Goal: Task Accomplishment & Management: Use online tool/utility

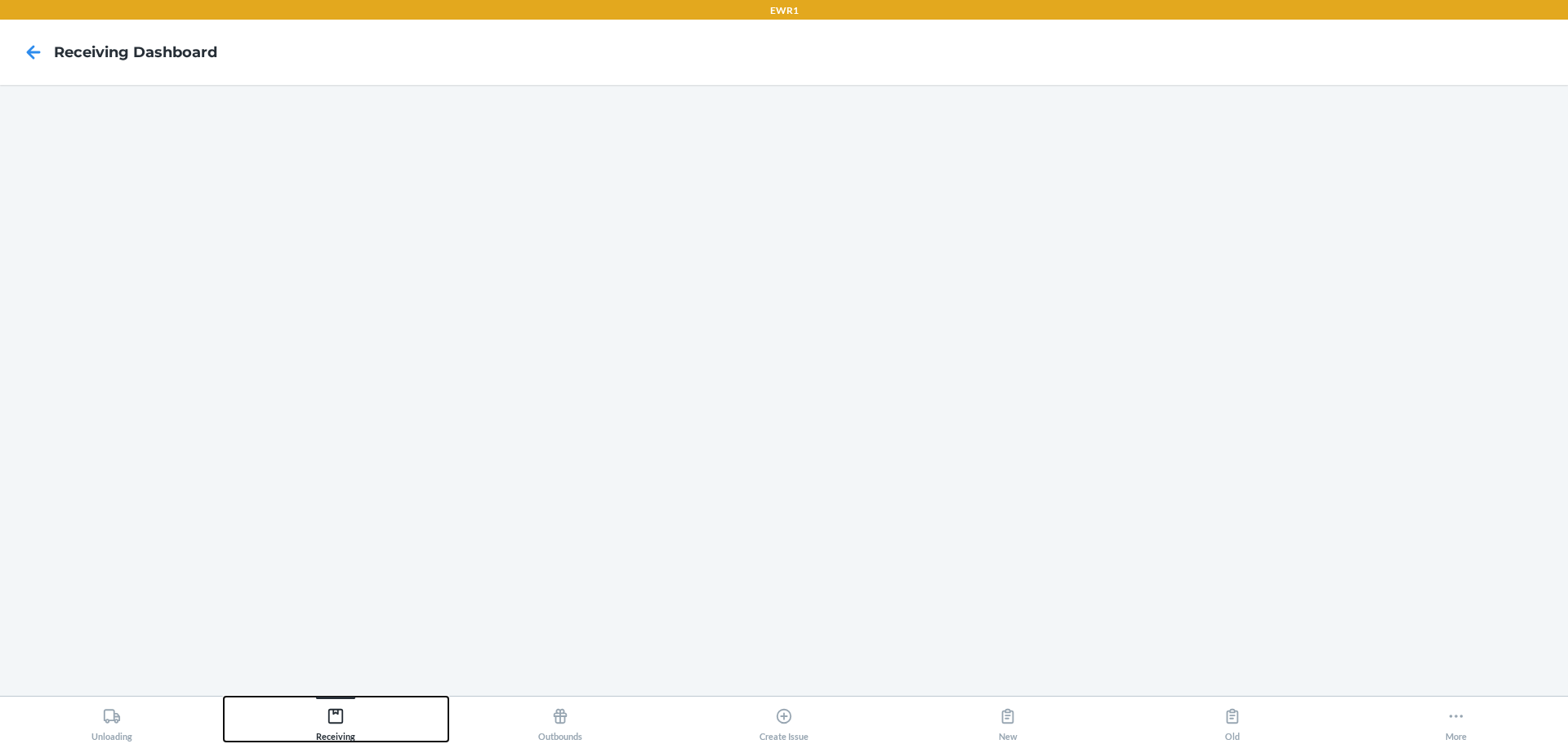
click at [349, 727] on div "Receiving" at bounding box center [335, 721] width 39 height 41
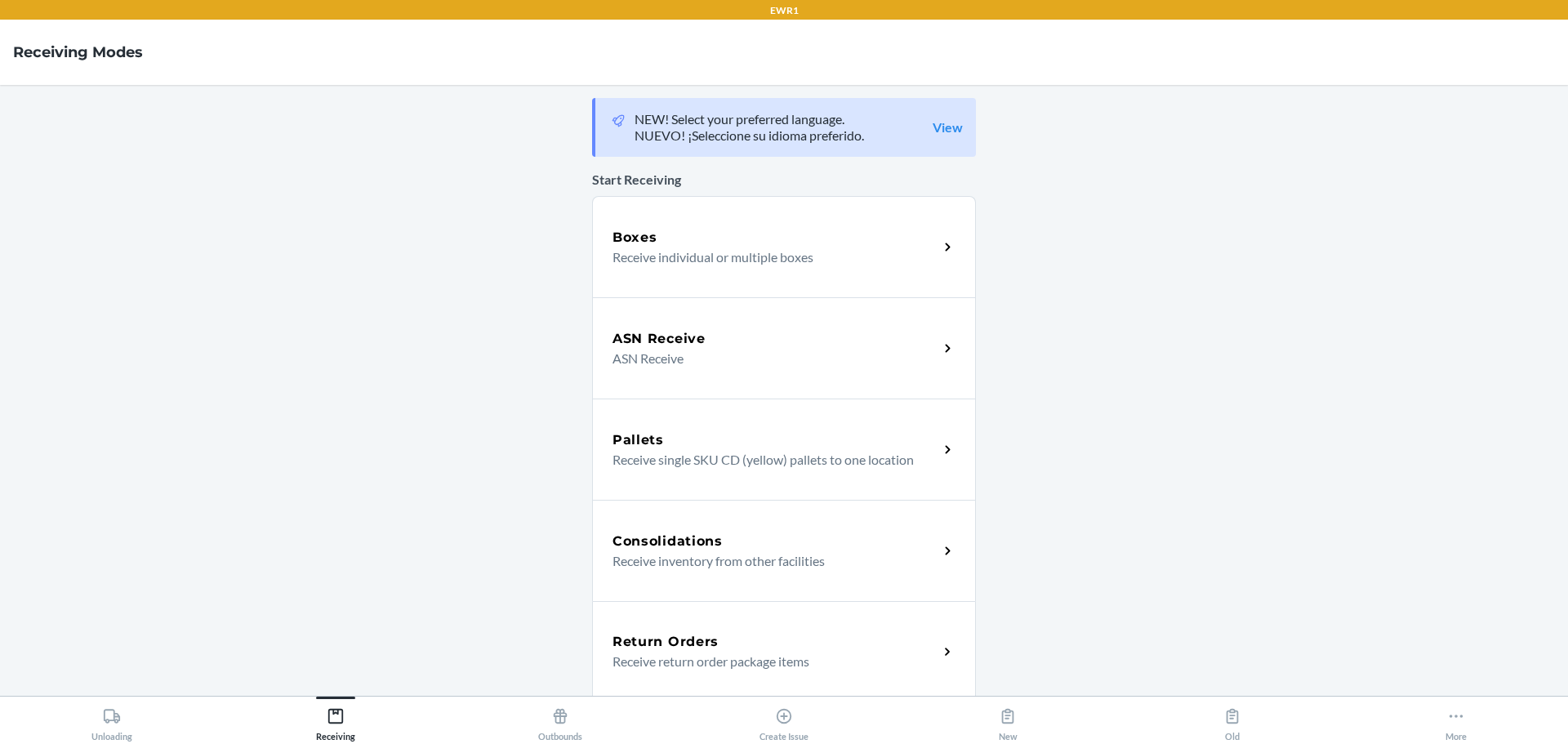
click at [705, 245] on div "Boxes" at bounding box center [775, 238] width 326 height 20
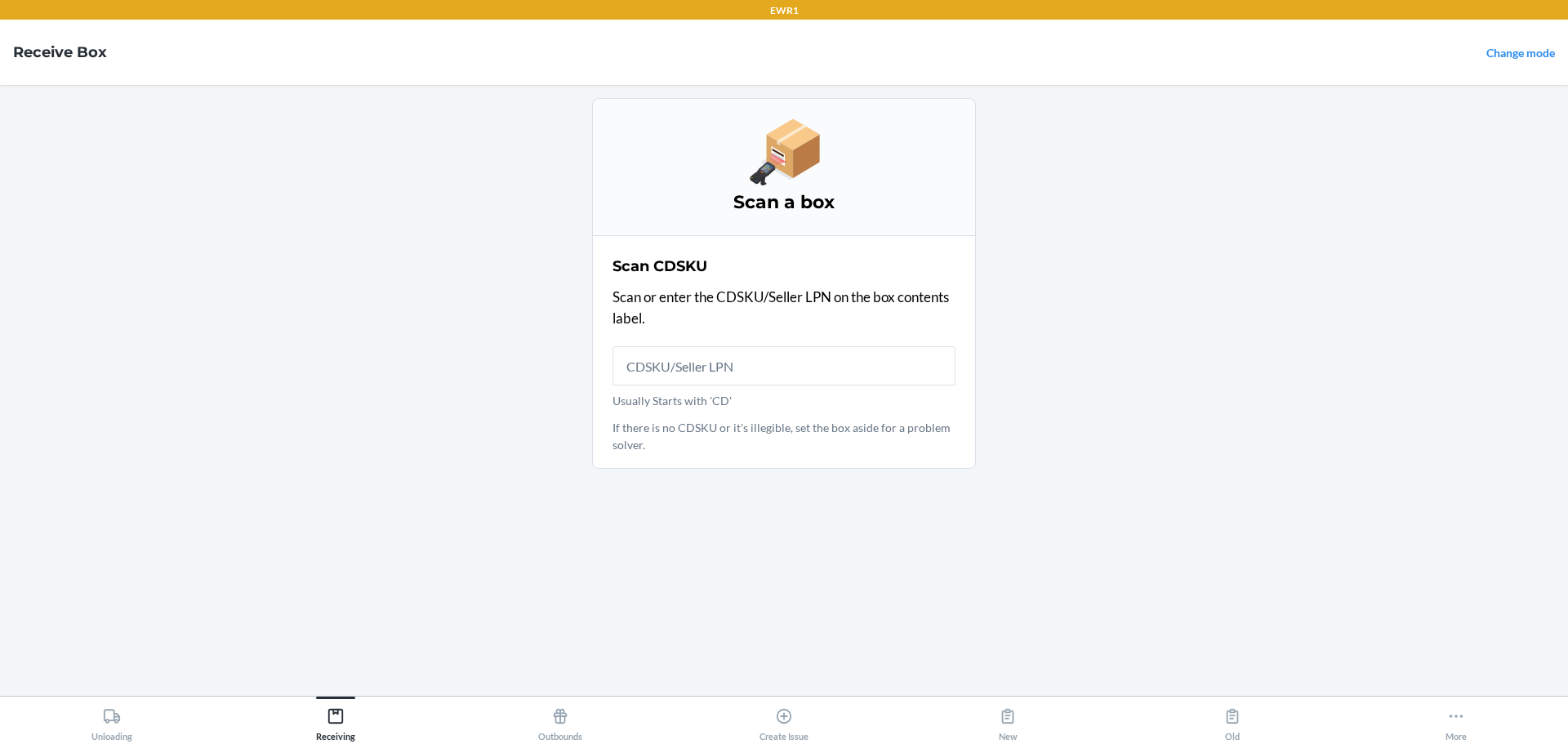
click at [702, 369] on input "Usually Starts with 'CD'" at bounding box center [784, 365] width 343 height 39
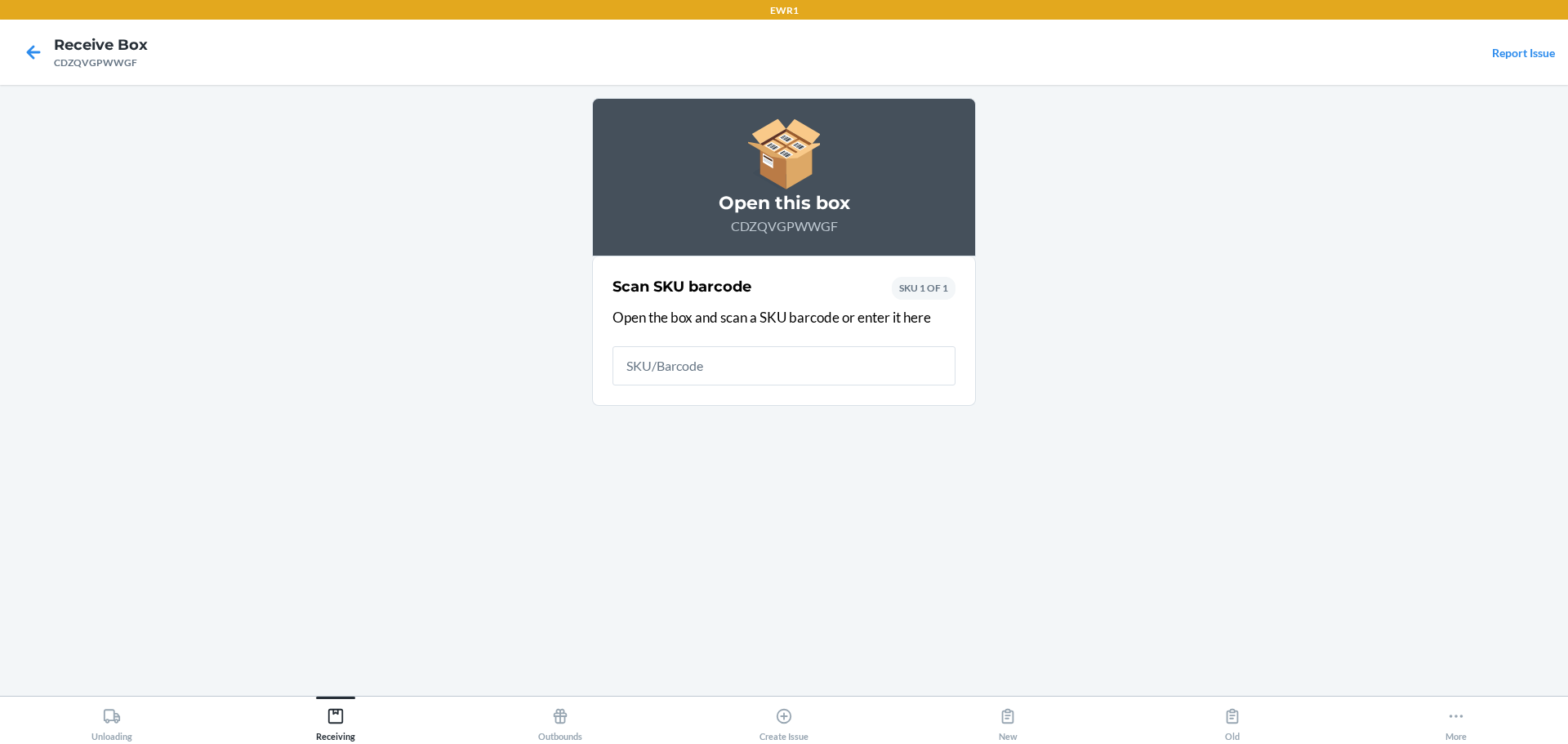
click at [744, 375] on input "text" at bounding box center [784, 365] width 343 height 39
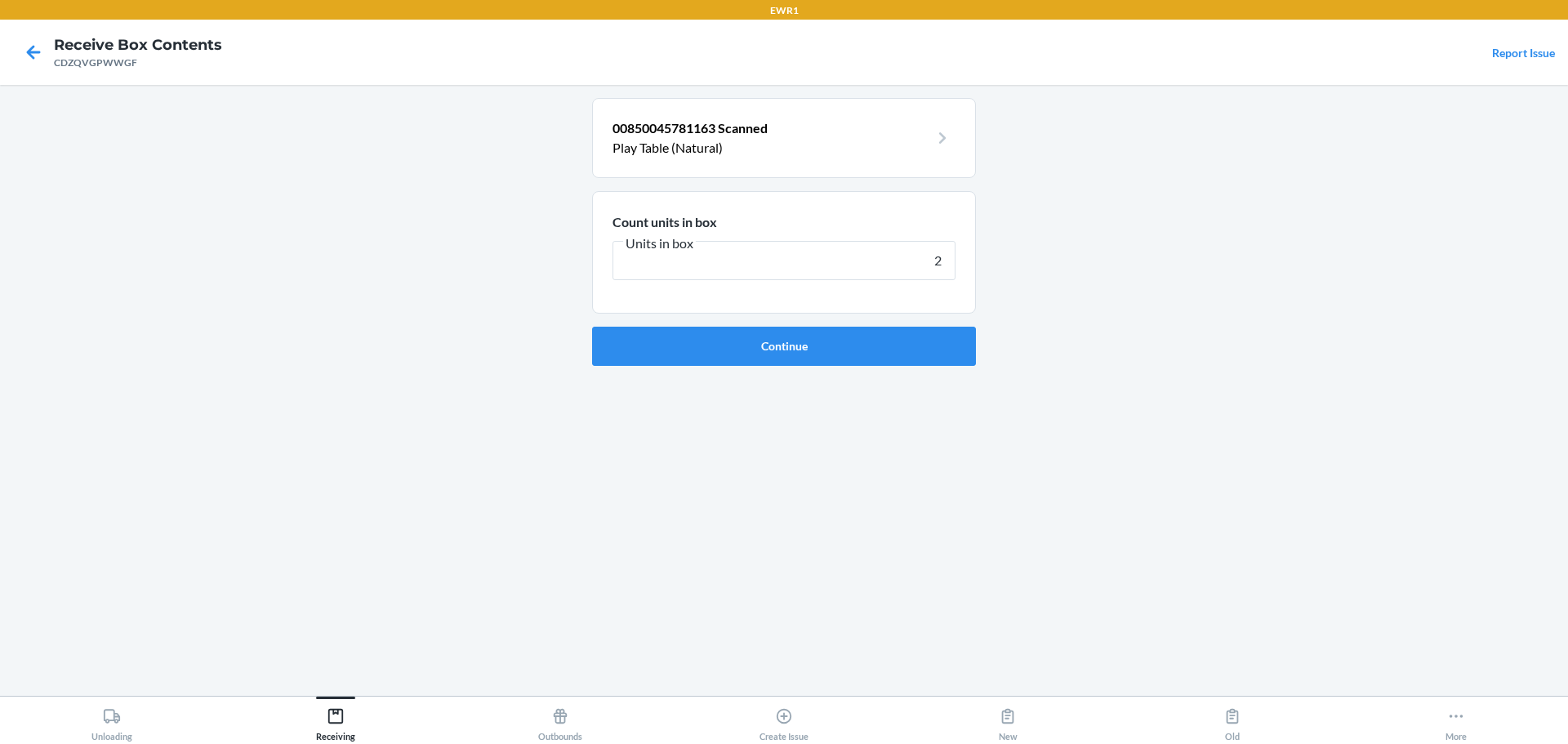
type input "2"
click button "Continue" at bounding box center [784, 346] width 383 height 39
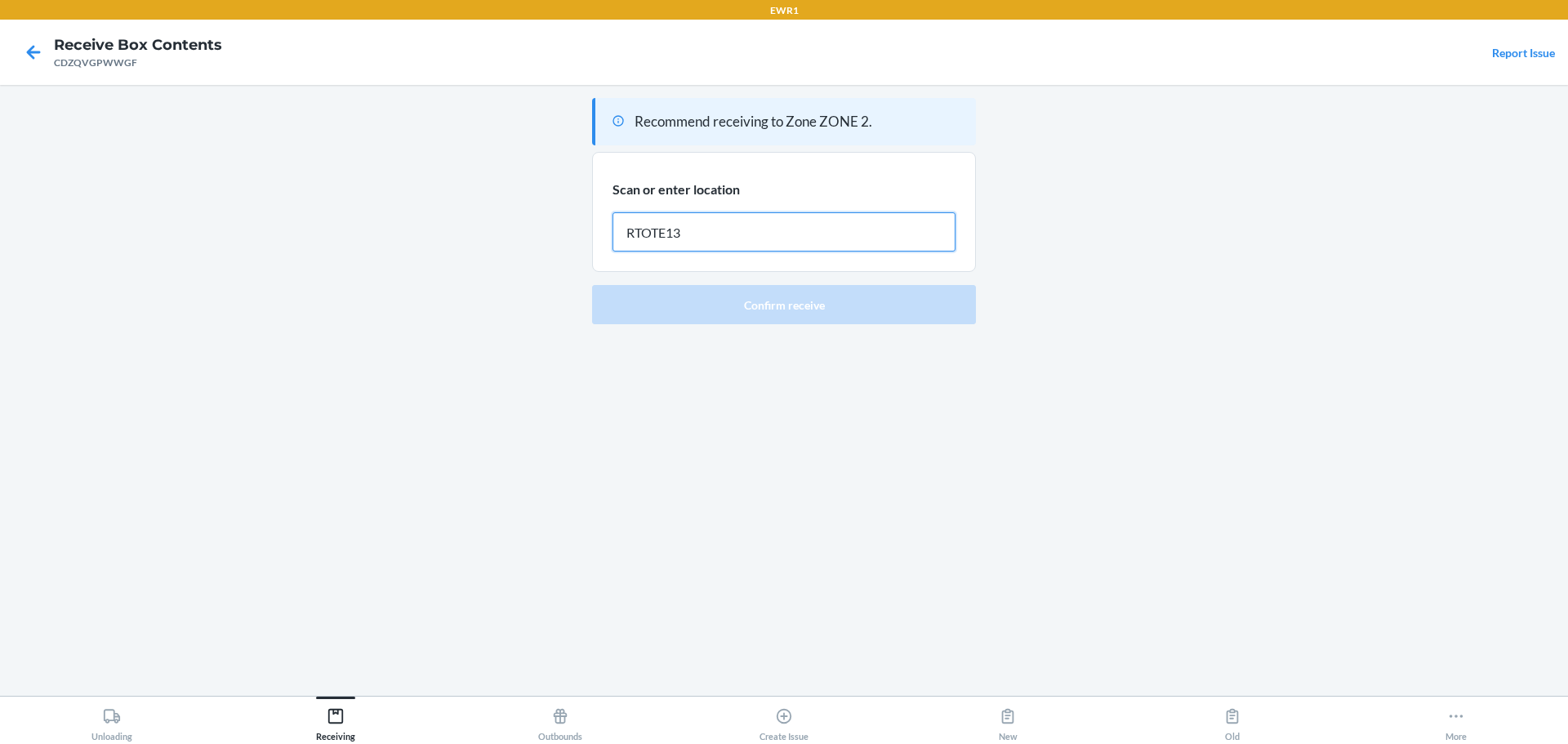
type input "RTOTE139"
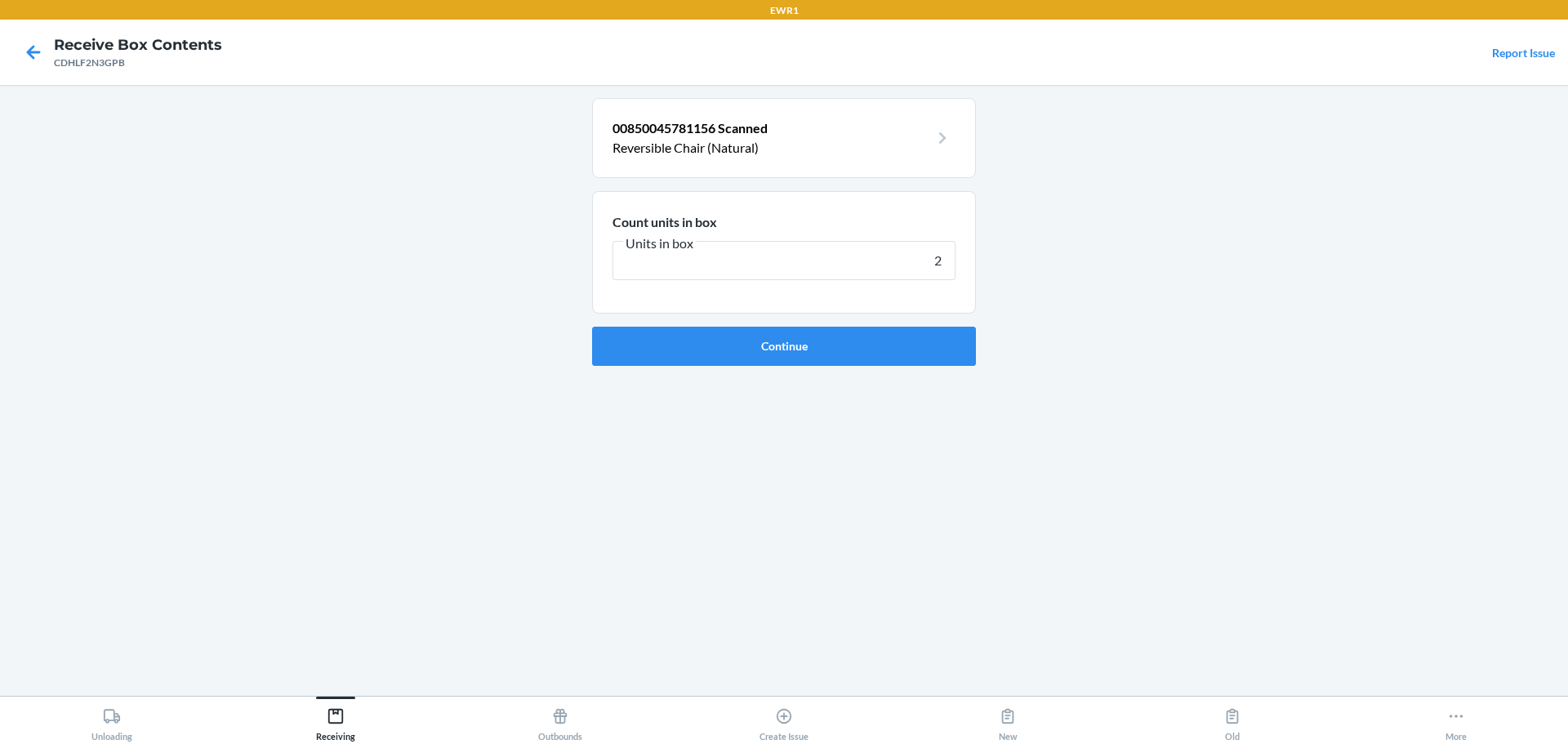
click button "Continue" at bounding box center [784, 346] width 383 height 39
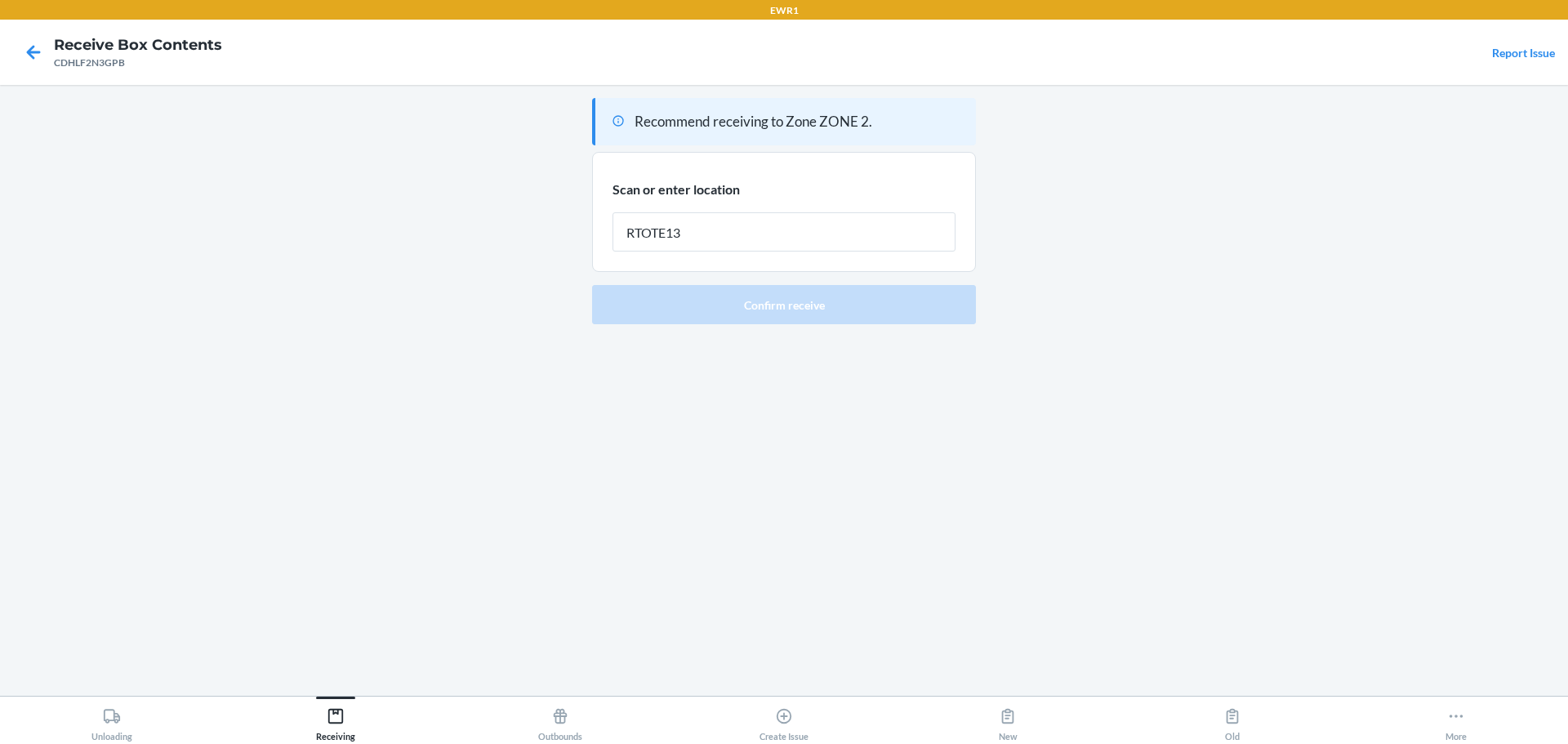
type input "RTOTE139"
